Goal: Task Accomplishment & Management: Manage account settings

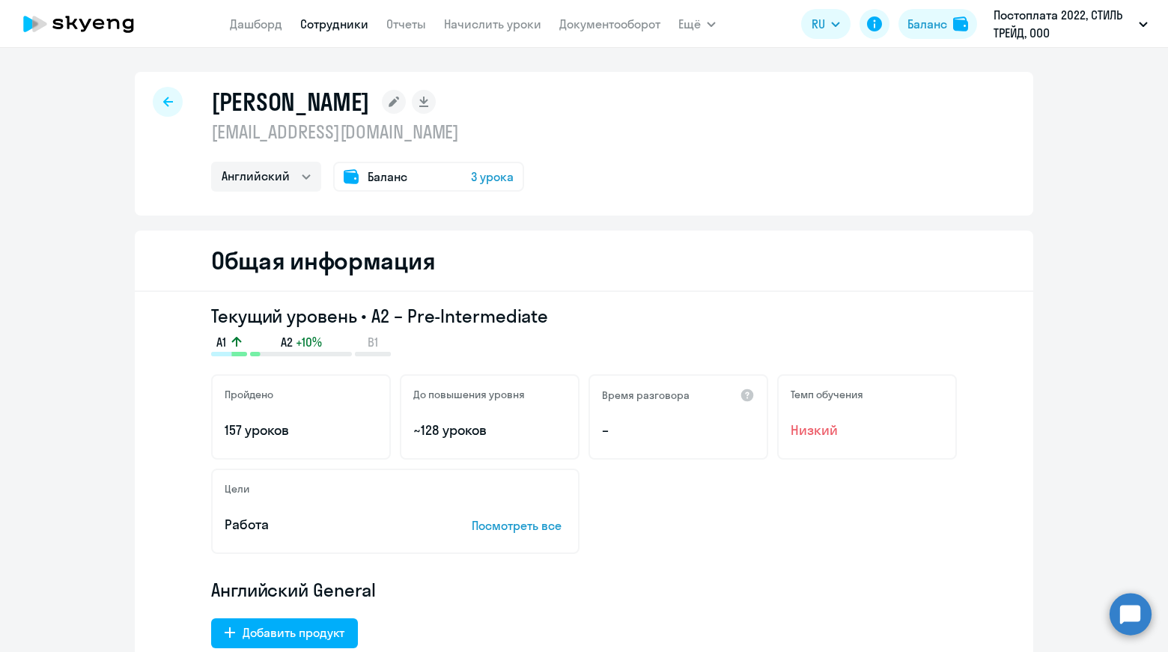
select select "english"
click at [333, 26] on link "Сотрудники" at bounding box center [334, 23] width 68 height 15
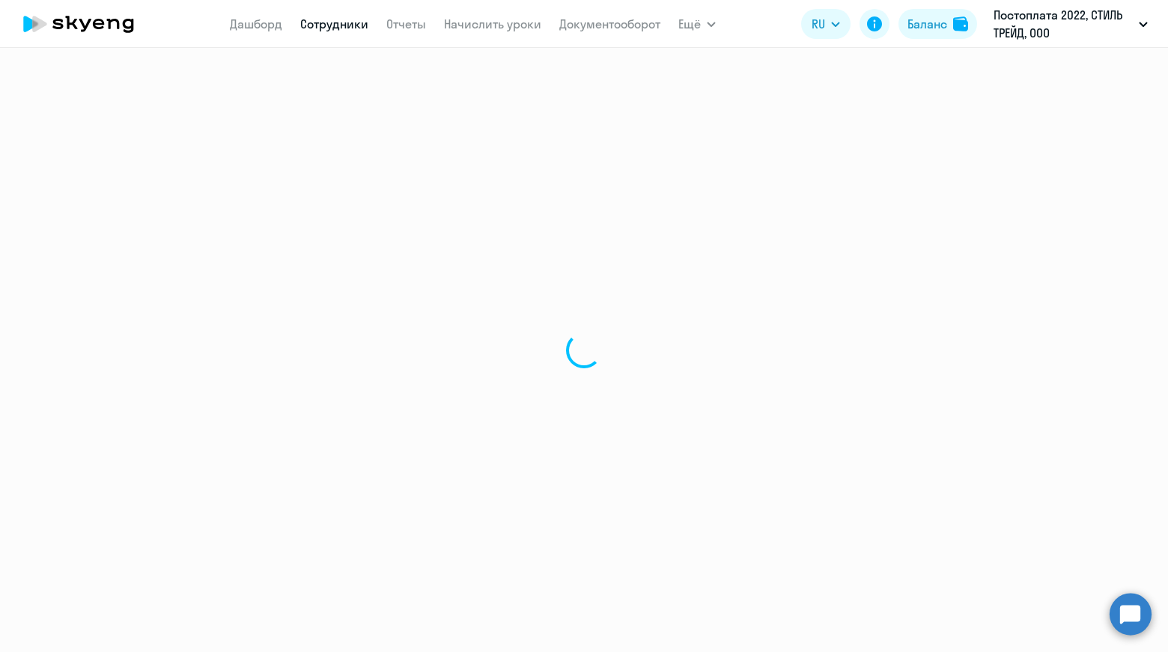
select select "30"
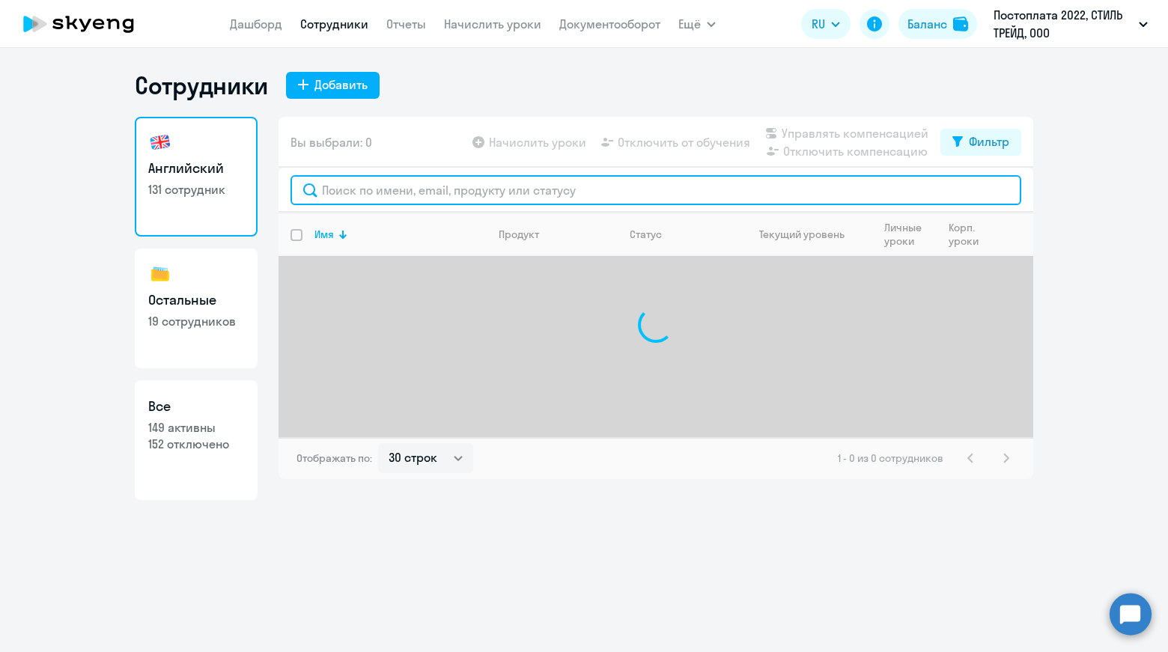
click at [616, 184] on input "text" at bounding box center [656, 190] width 731 height 30
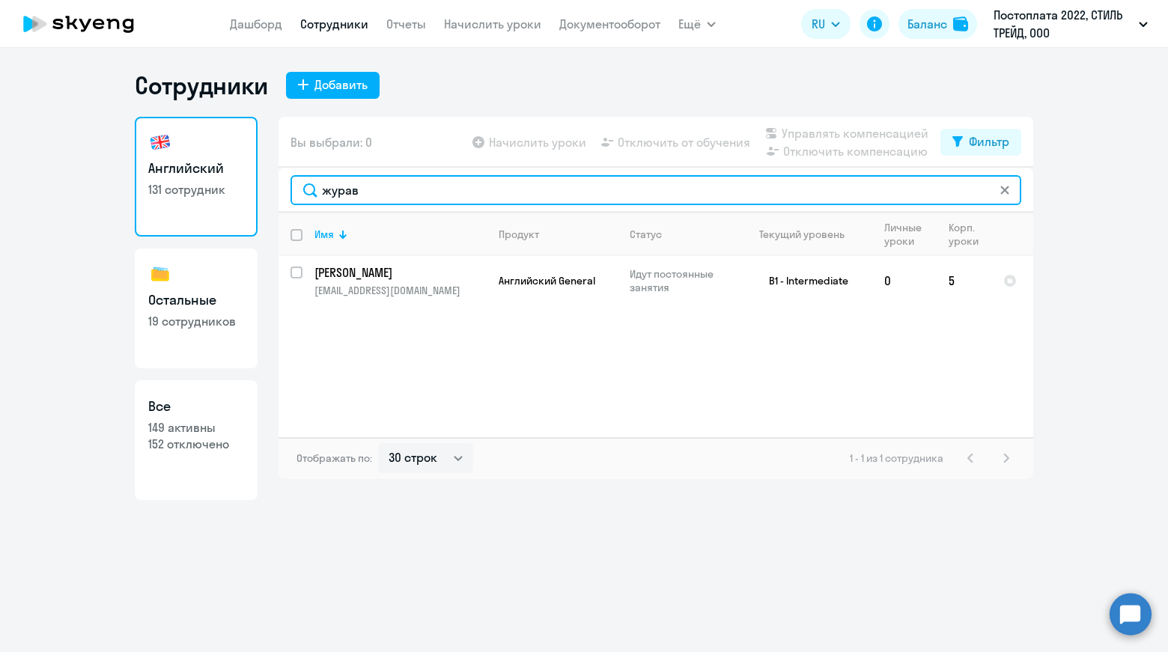
type input "журав"
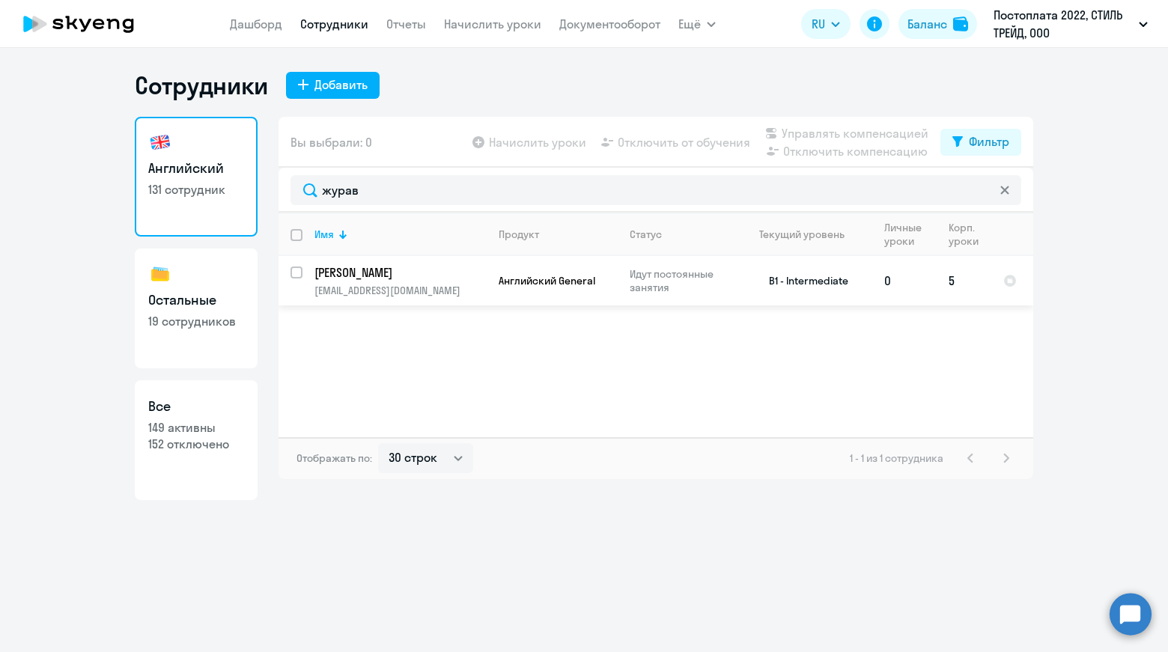
click at [303, 275] on td "[PERSON_NAME] [PERSON_NAME][EMAIL_ADDRESS][DOMAIN_NAME]" at bounding box center [395, 280] width 184 height 49
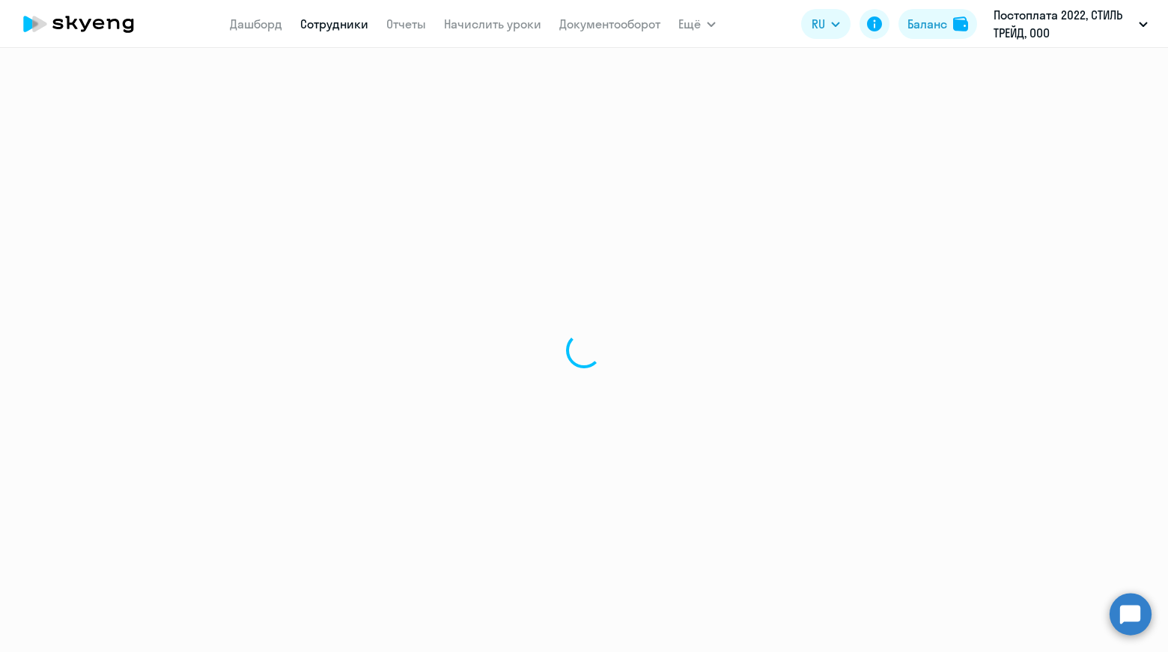
select select "english"
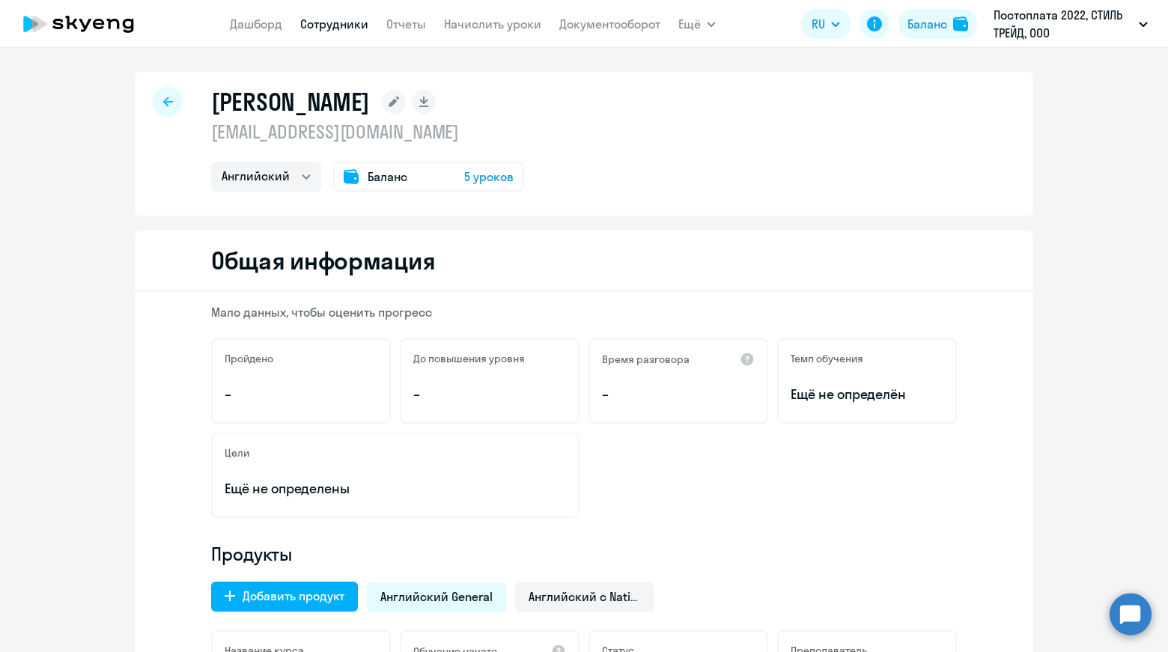
click at [156, 109] on div at bounding box center [168, 102] width 30 height 30
select select "30"
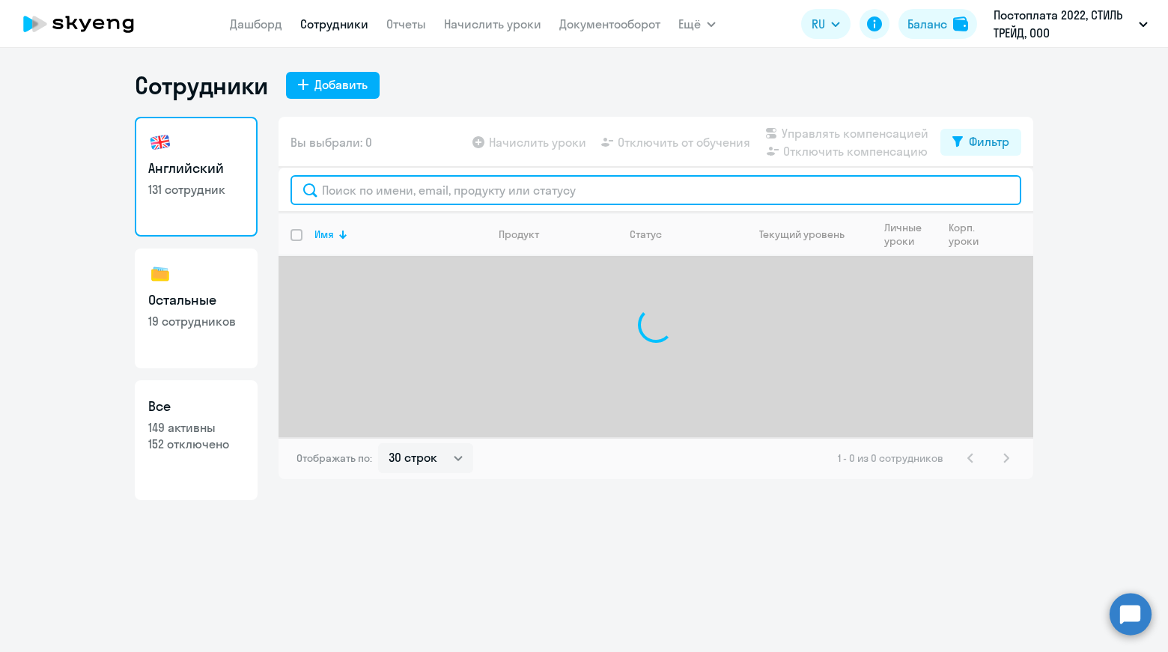
click at [458, 188] on input "text" at bounding box center [656, 190] width 731 height 30
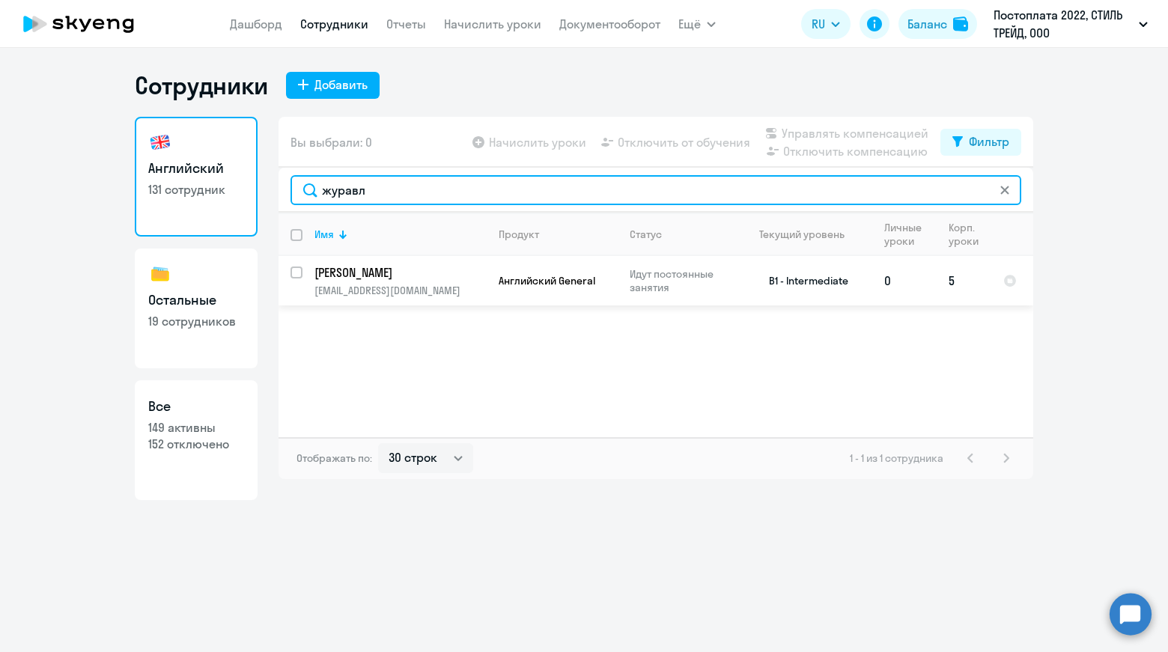
type input "журавл"
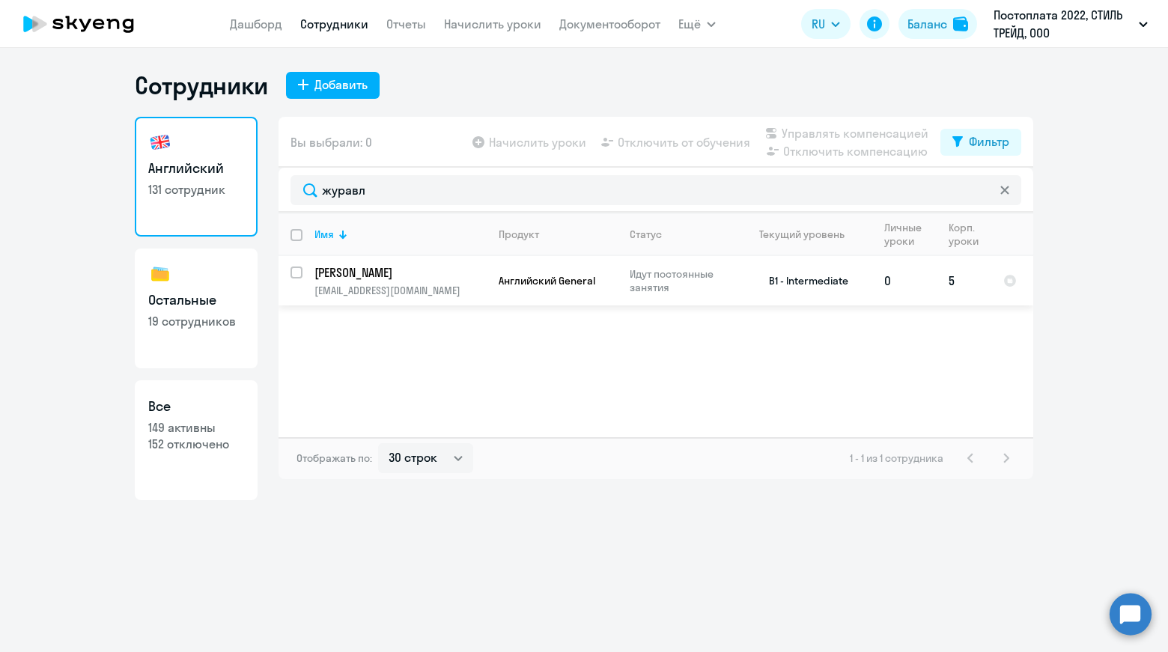
click at [298, 273] on input "select row 22512487" at bounding box center [306, 282] width 30 height 30
checkbox input "true"
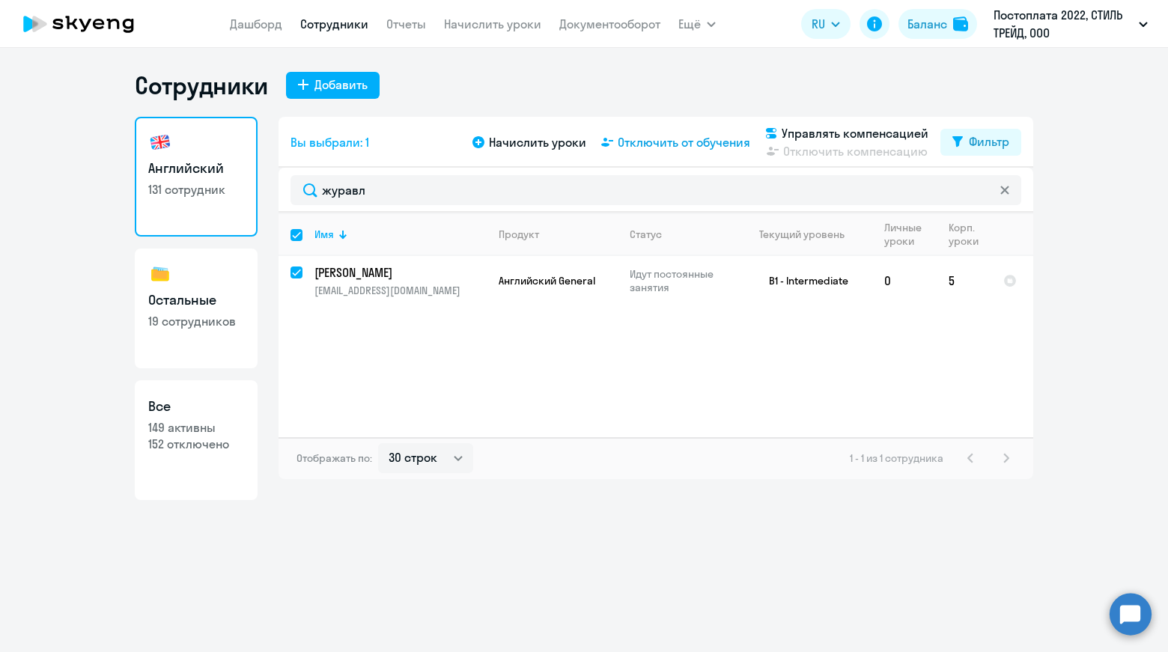
click at [673, 144] on span "Отключить от обучения" at bounding box center [684, 142] width 133 height 18
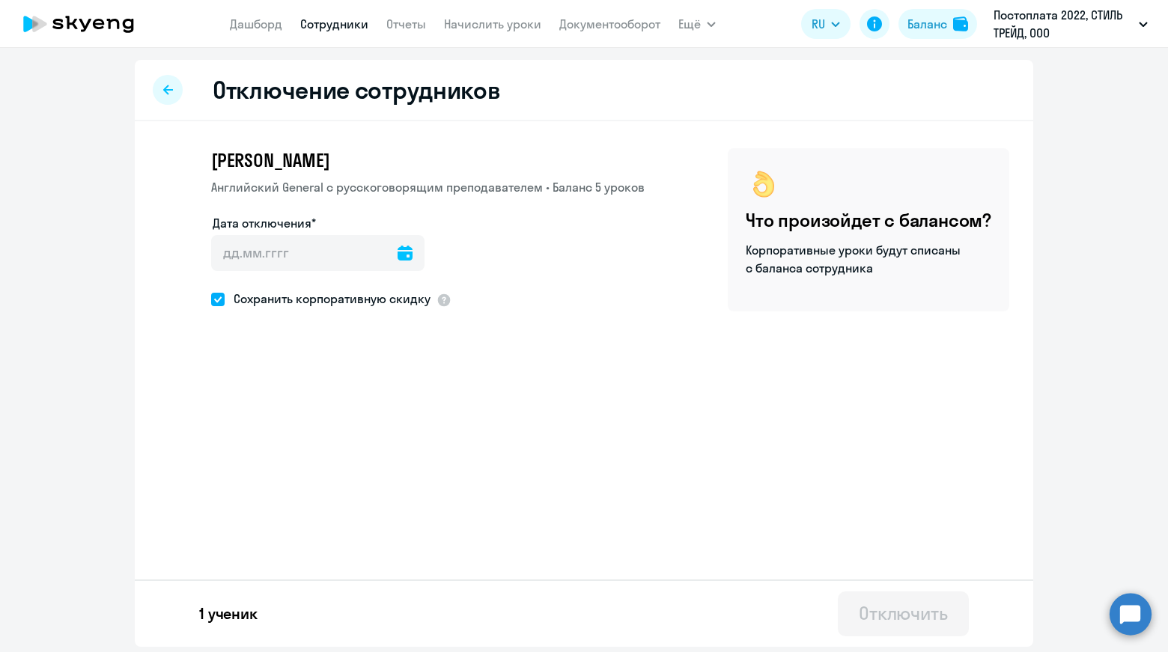
click at [398, 256] on icon at bounding box center [405, 253] width 15 height 15
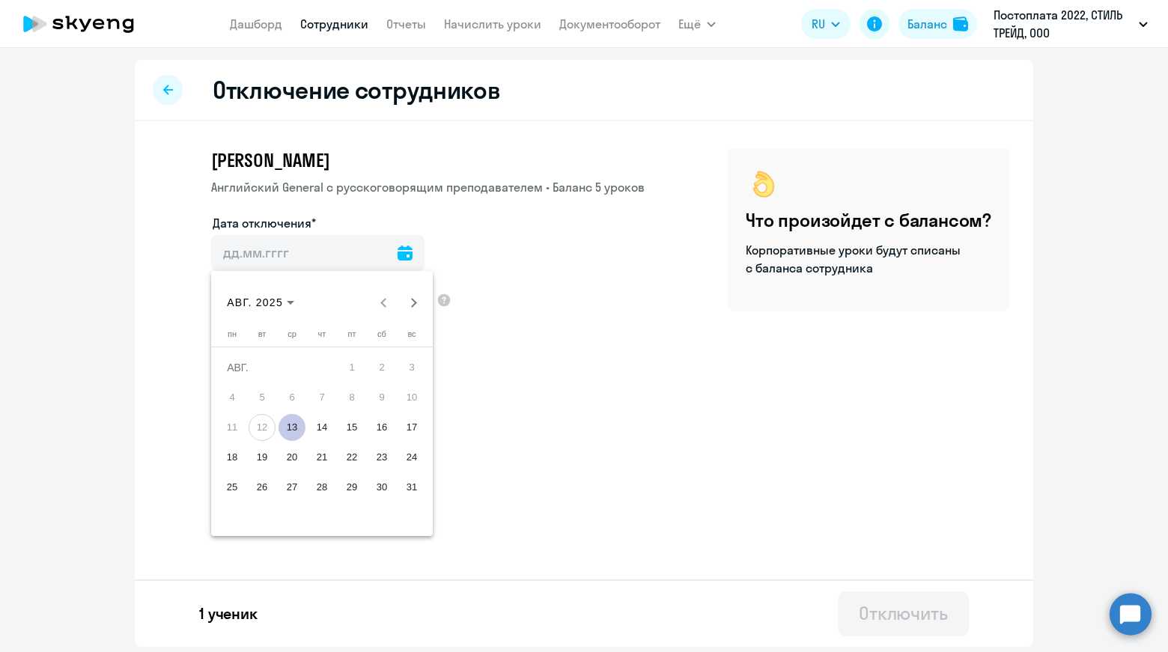
click at [289, 429] on span "13" at bounding box center [292, 427] width 27 height 27
type input "[DATE]"
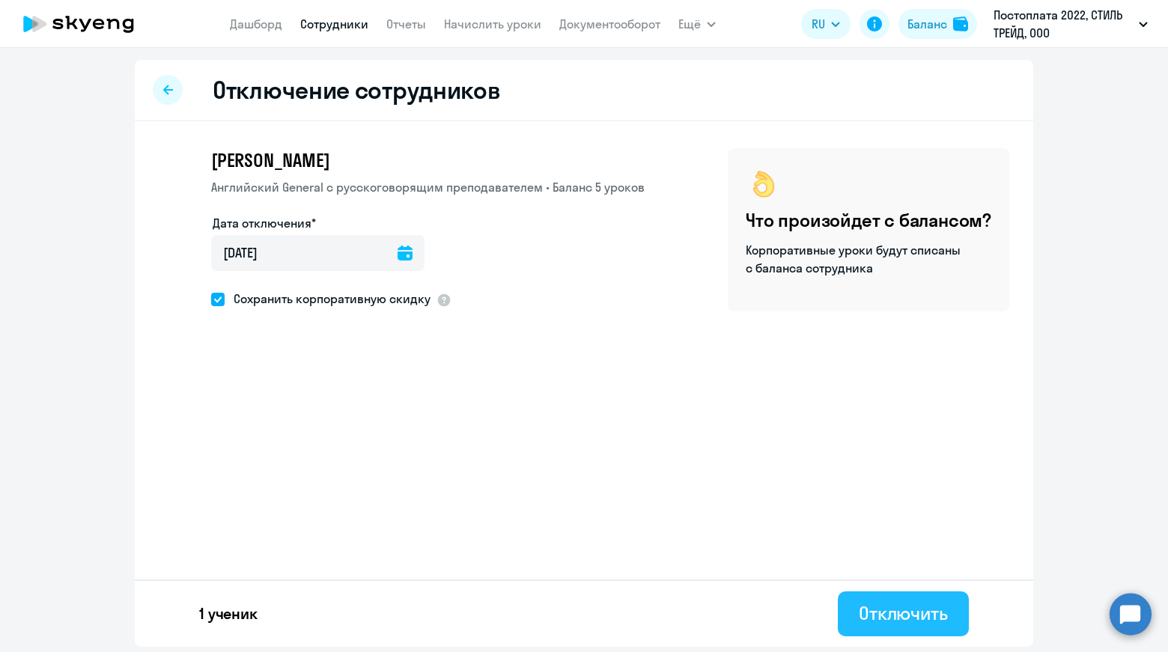
click at [903, 609] on div "Отключить" at bounding box center [903, 613] width 89 height 24
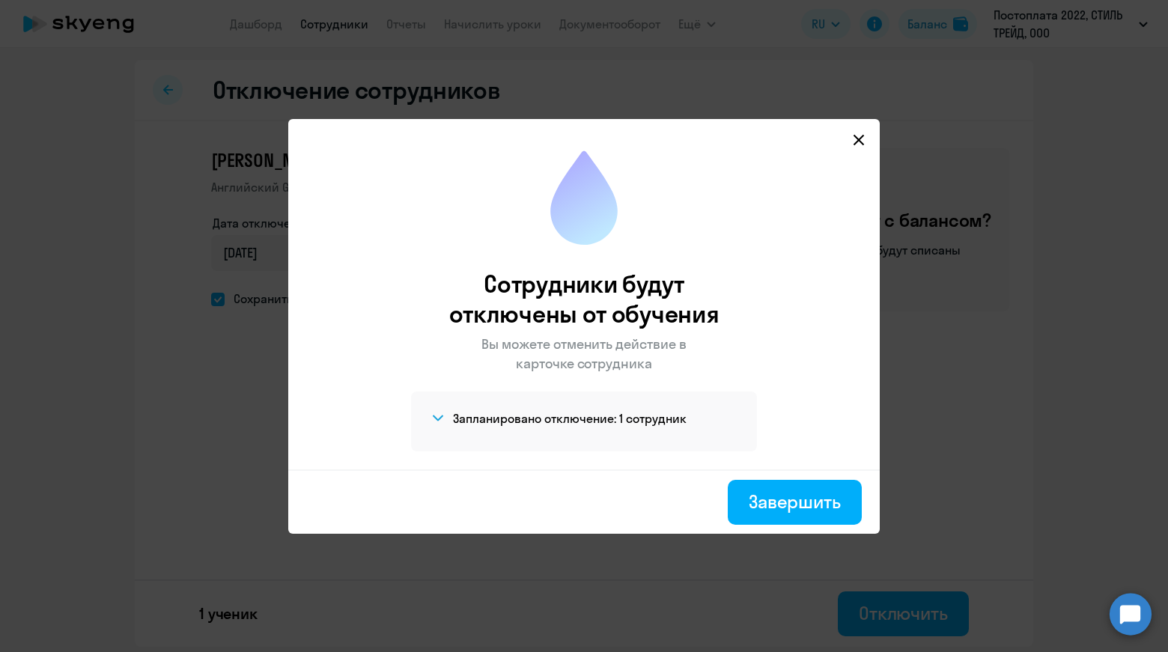
click at [859, 137] on icon at bounding box center [859, 140] width 12 height 12
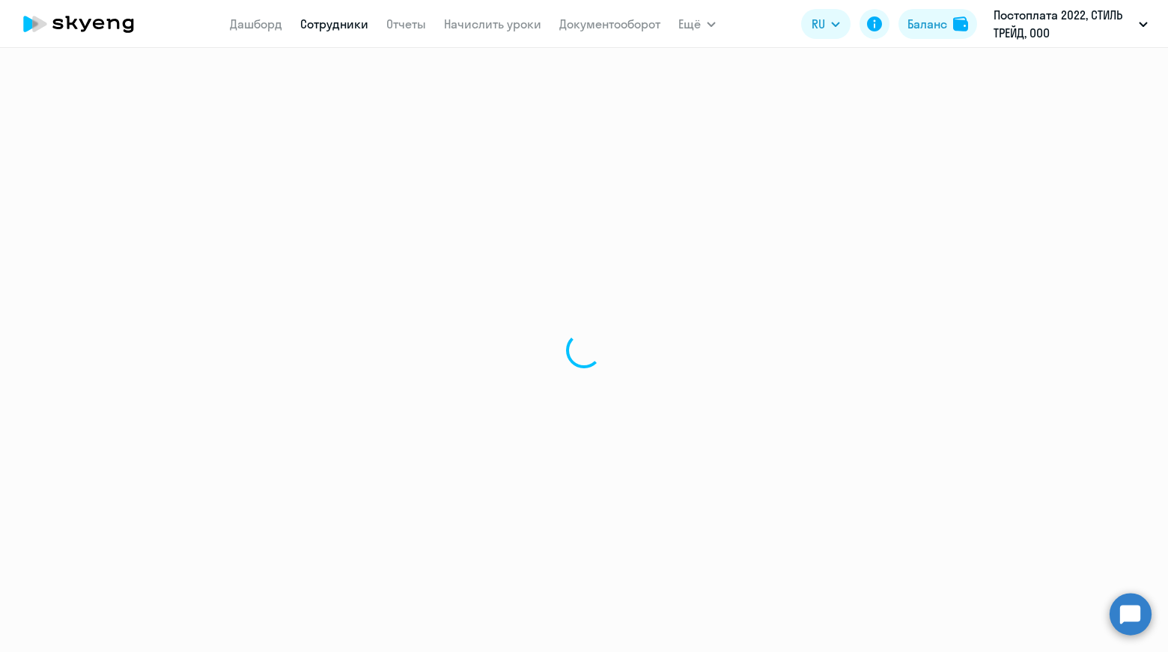
select select "30"
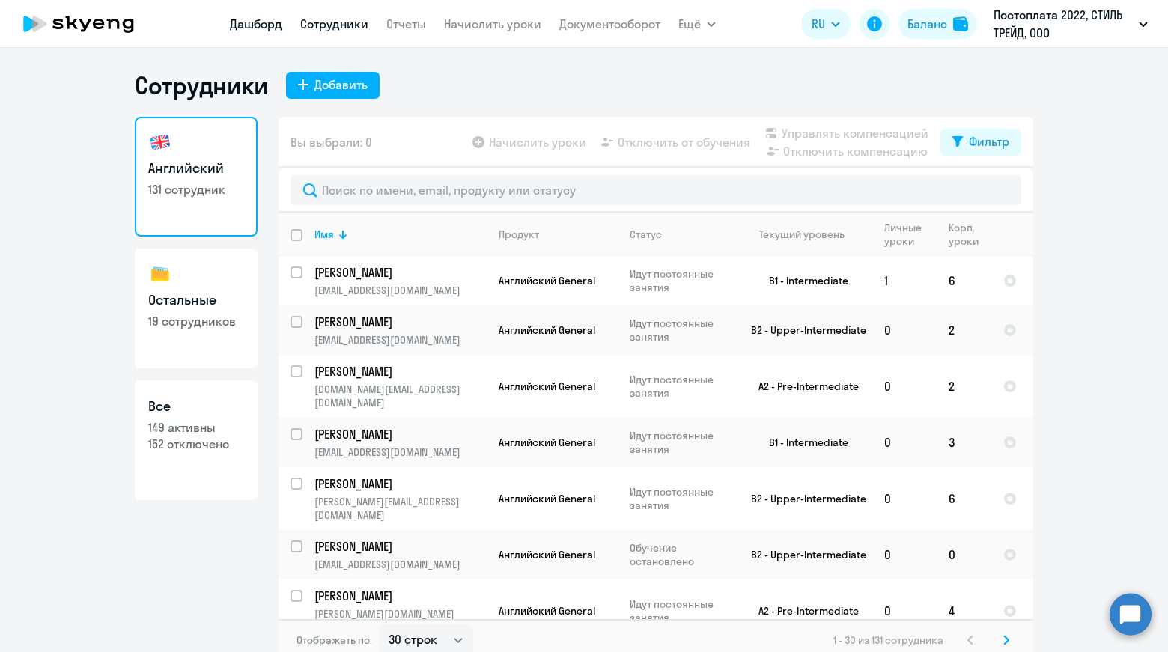
click at [247, 25] on link "Дашборд" at bounding box center [256, 23] width 52 height 15
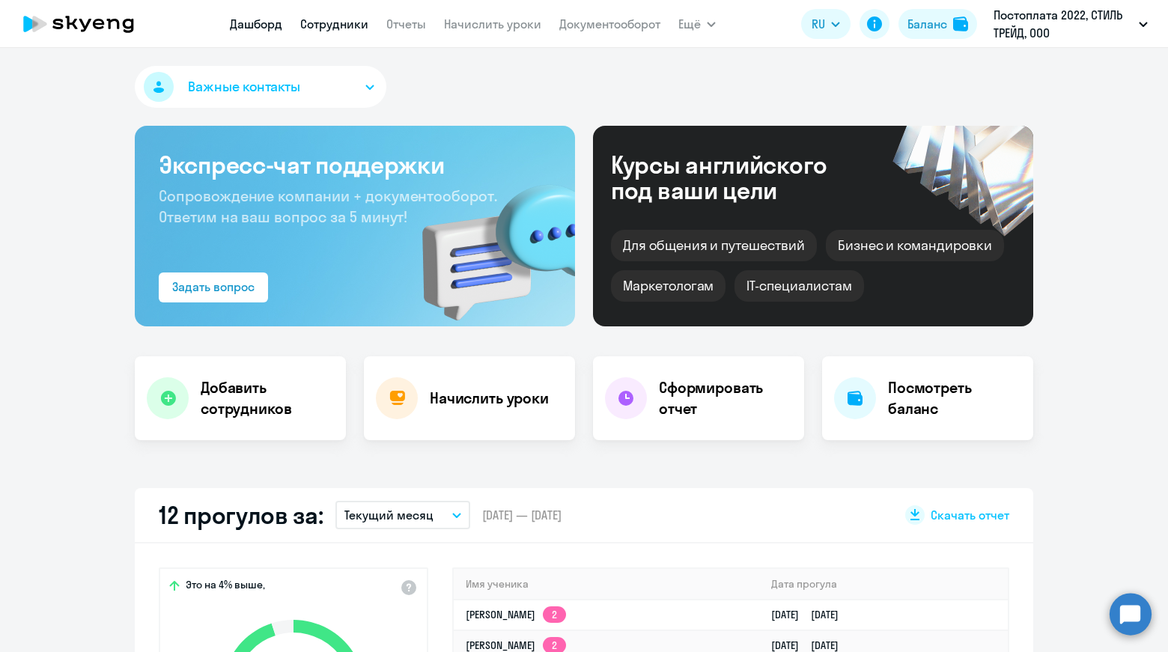
click at [311, 29] on link "Сотрудники" at bounding box center [334, 23] width 68 height 15
select select "30"
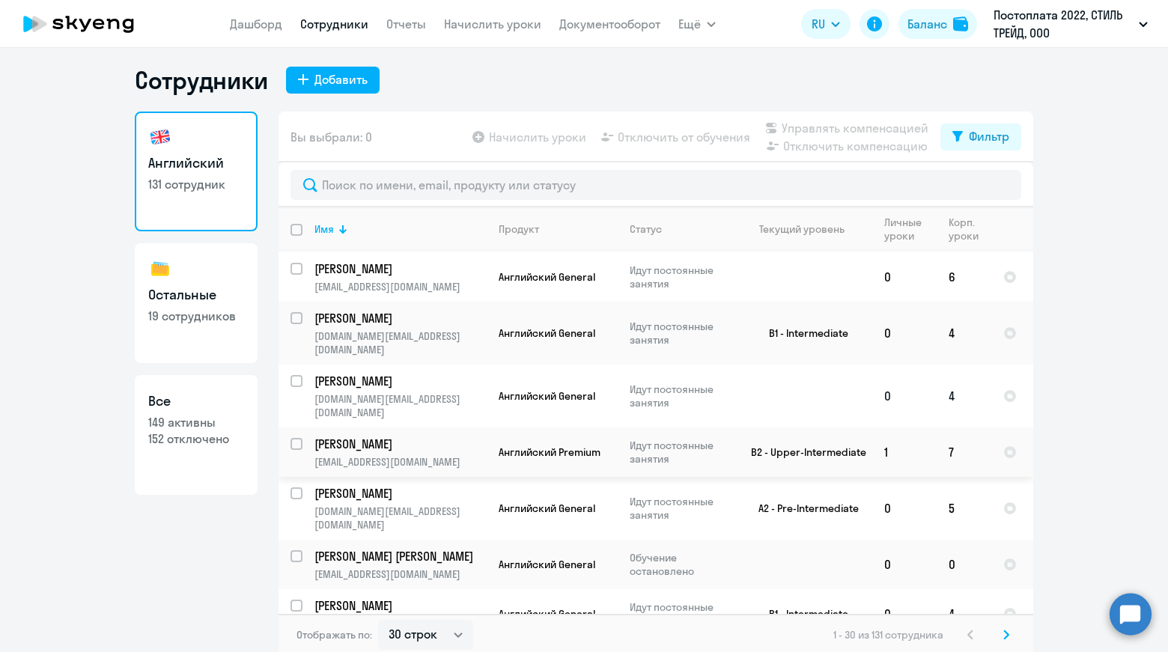
scroll to position [9, 0]
